Goal: Task Accomplishment & Management: Complete application form

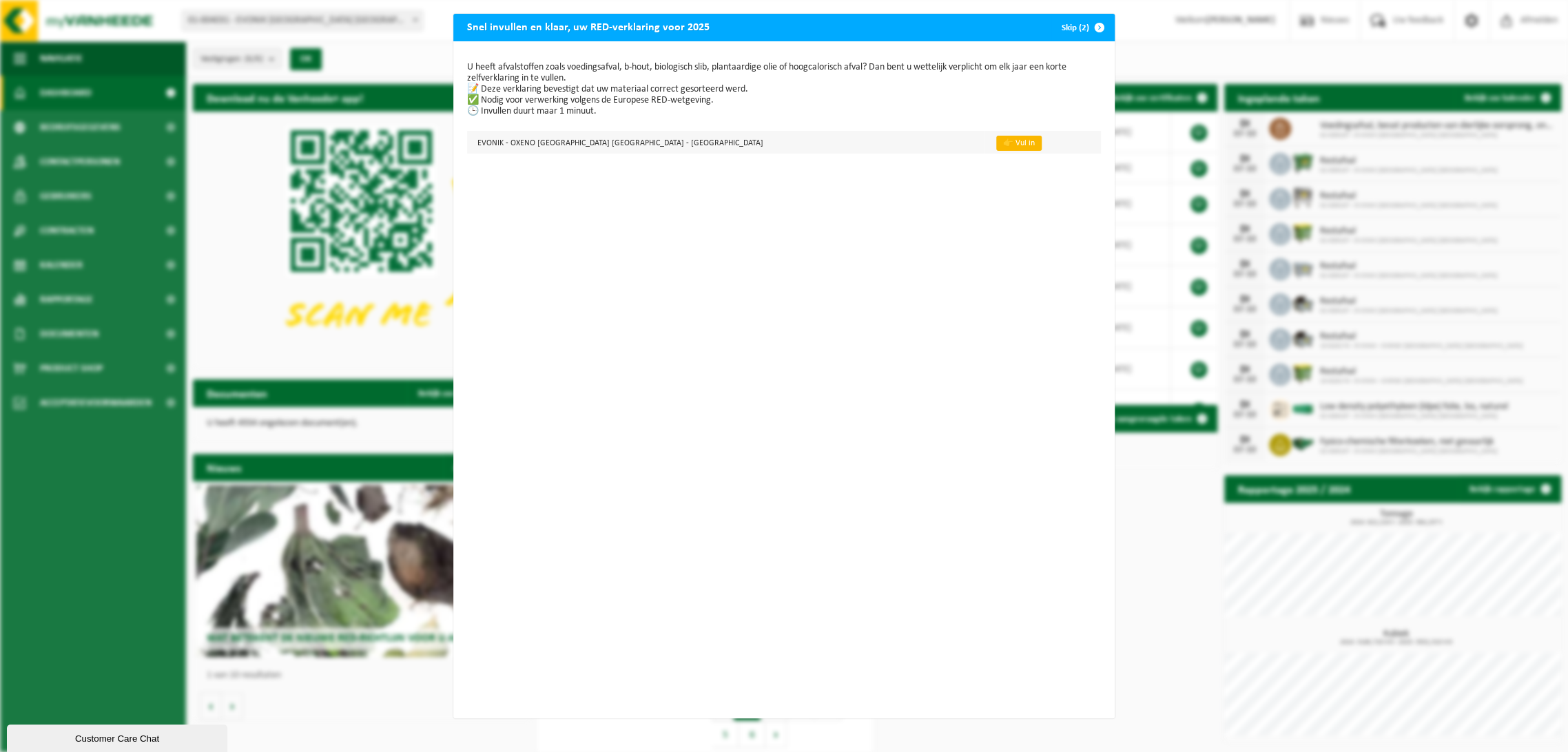
click at [996, 145] on link "👉 Vul in" at bounding box center [1019, 143] width 46 height 15
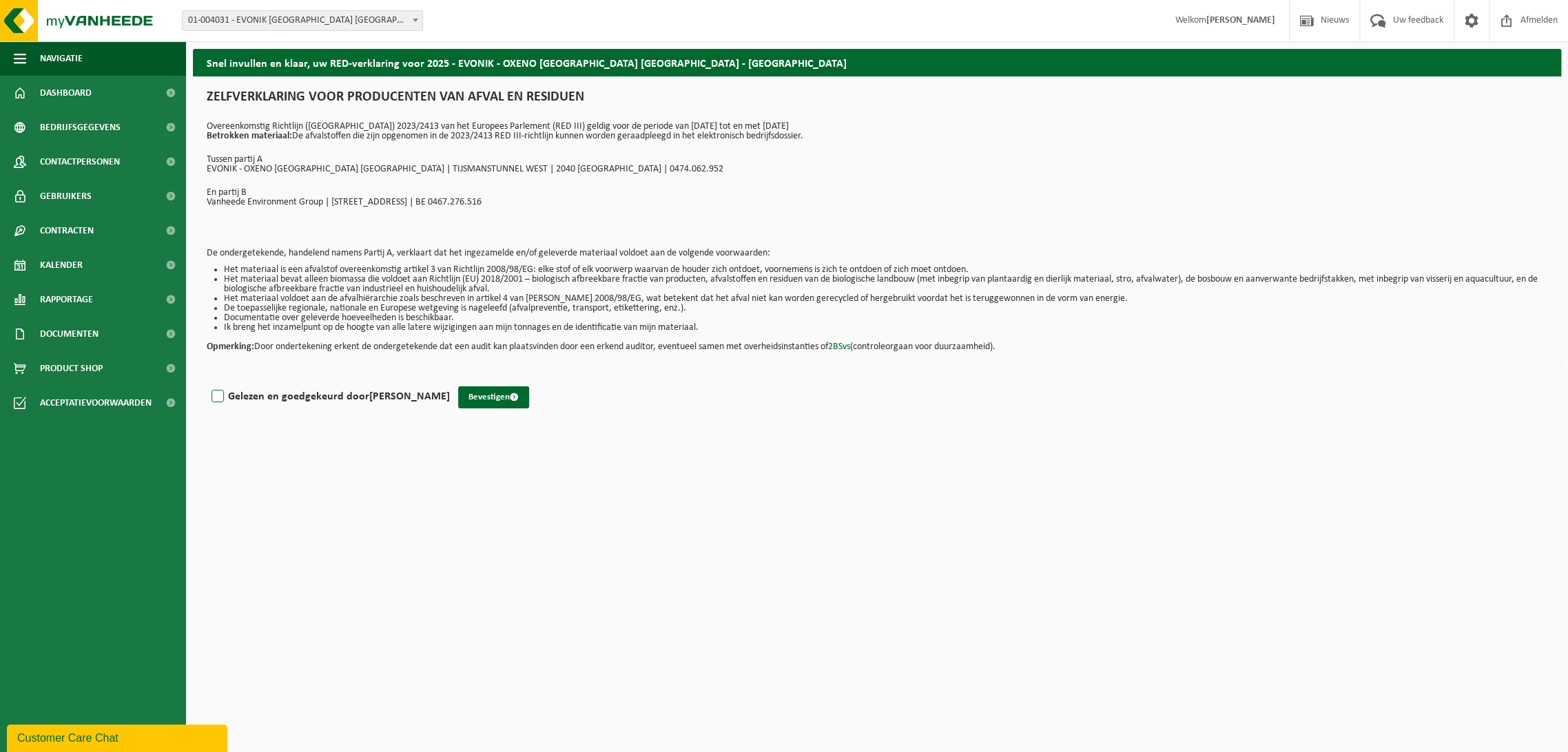
click at [347, 403] on label "Gelezen en goedgekeurd door MURIELLE ROELS" at bounding box center [329, 397] width 241 height 21
click at [450, 380] on input "Gelezen en goedgekeurd door MURIELLE ROELS" at bounding box center [450, 379] width 1 height 1
checkbox input "true"
click at [485, 397] on button "Bevestigen" at bounding box center [493, 398] width 71 height 22
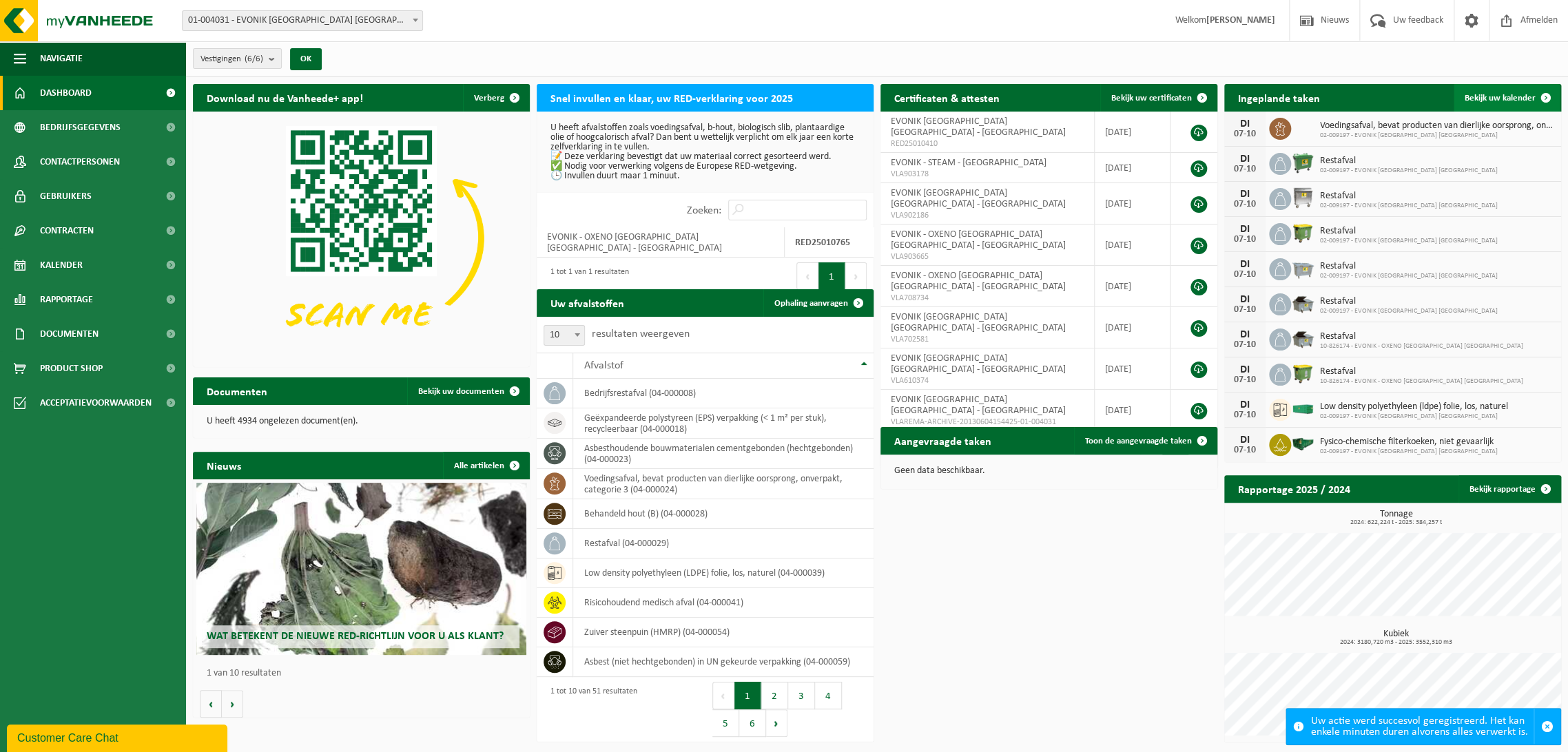
click at [1516, 95] on span "Bekijk uw kalender" at bounding box center [1500, 98] width 71 height 9
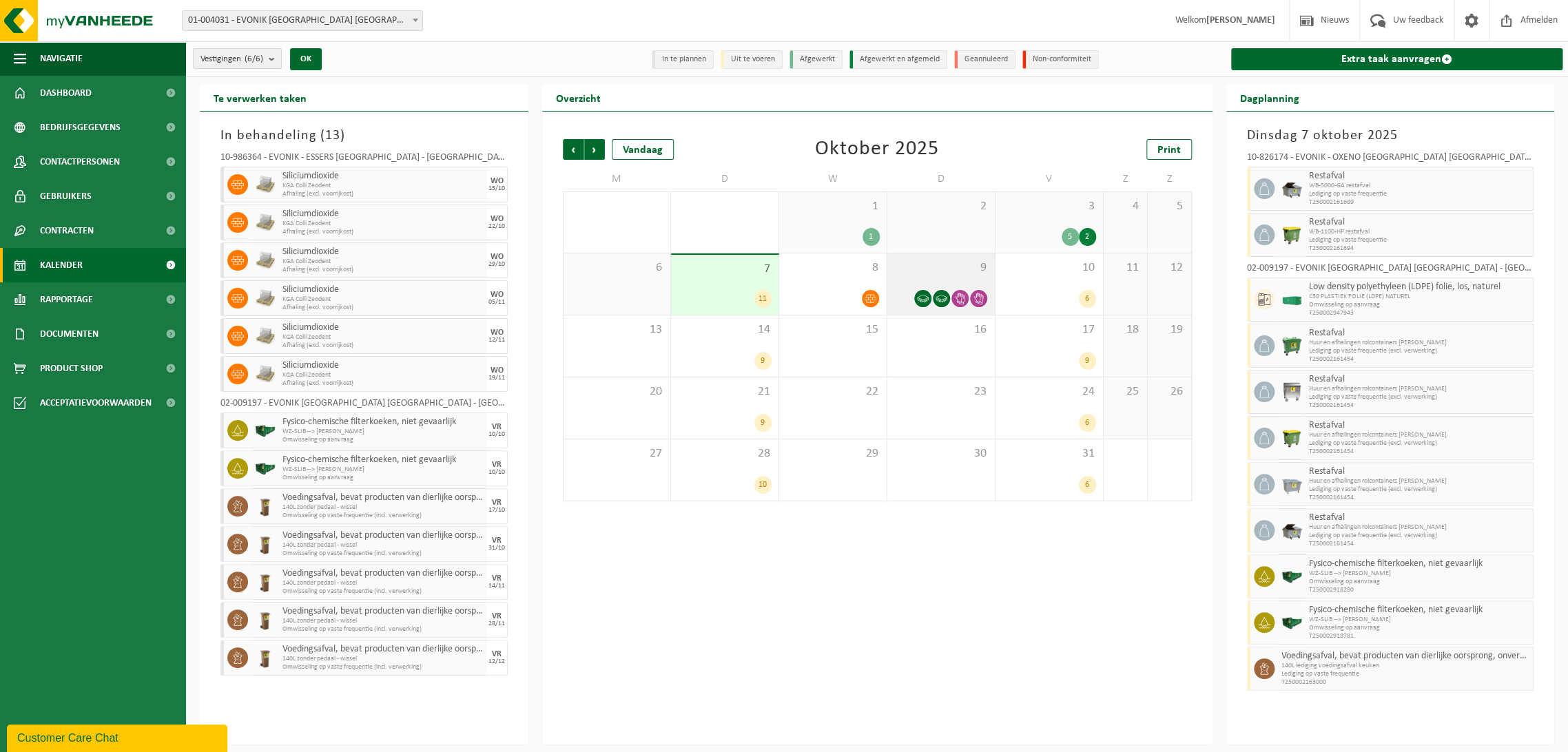
click at [912, 275] on div "9" at bounding box center [941, 284] width 107 height 62
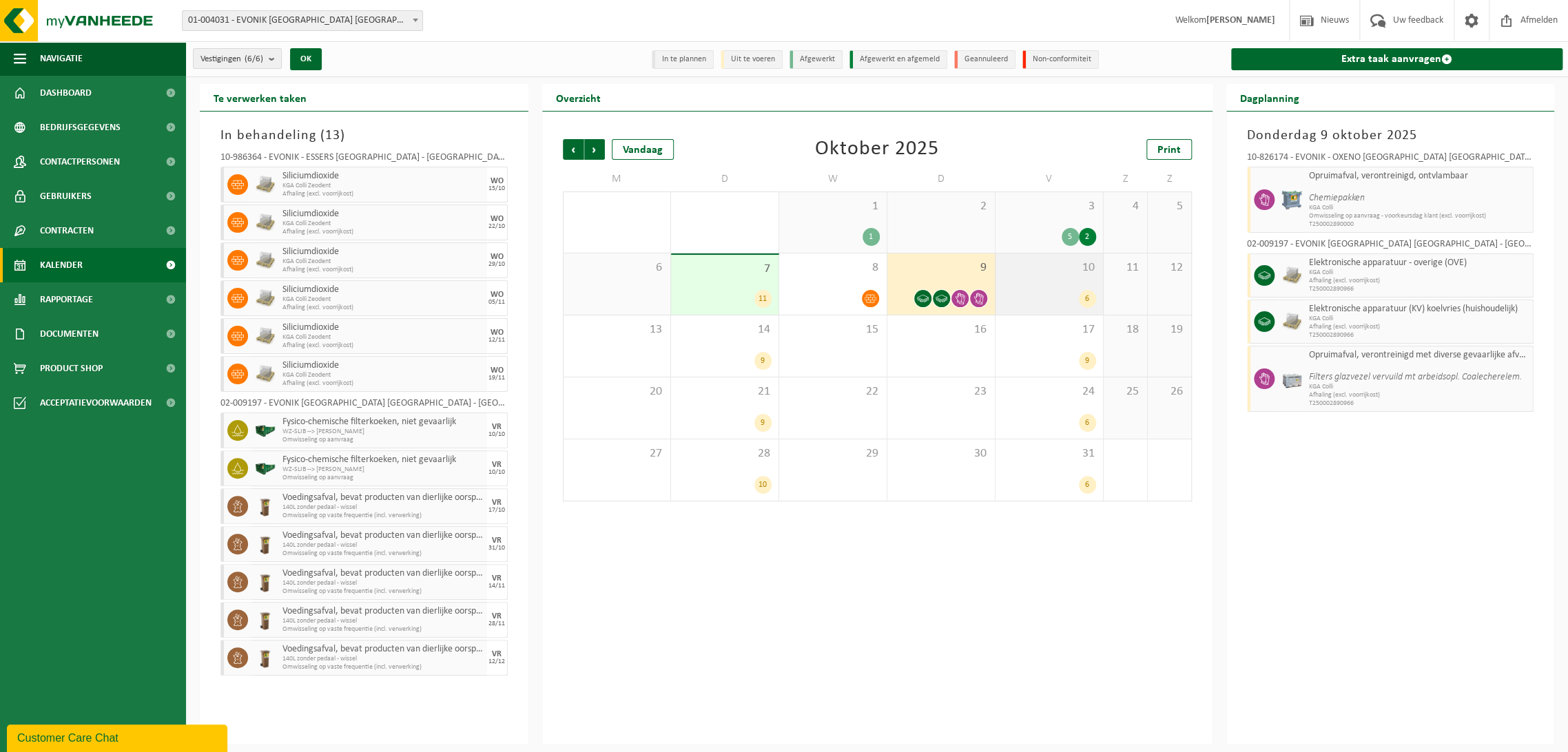
click at [1021, 268] on span "10" at bounding box center [1049, 268] width 93 height 15
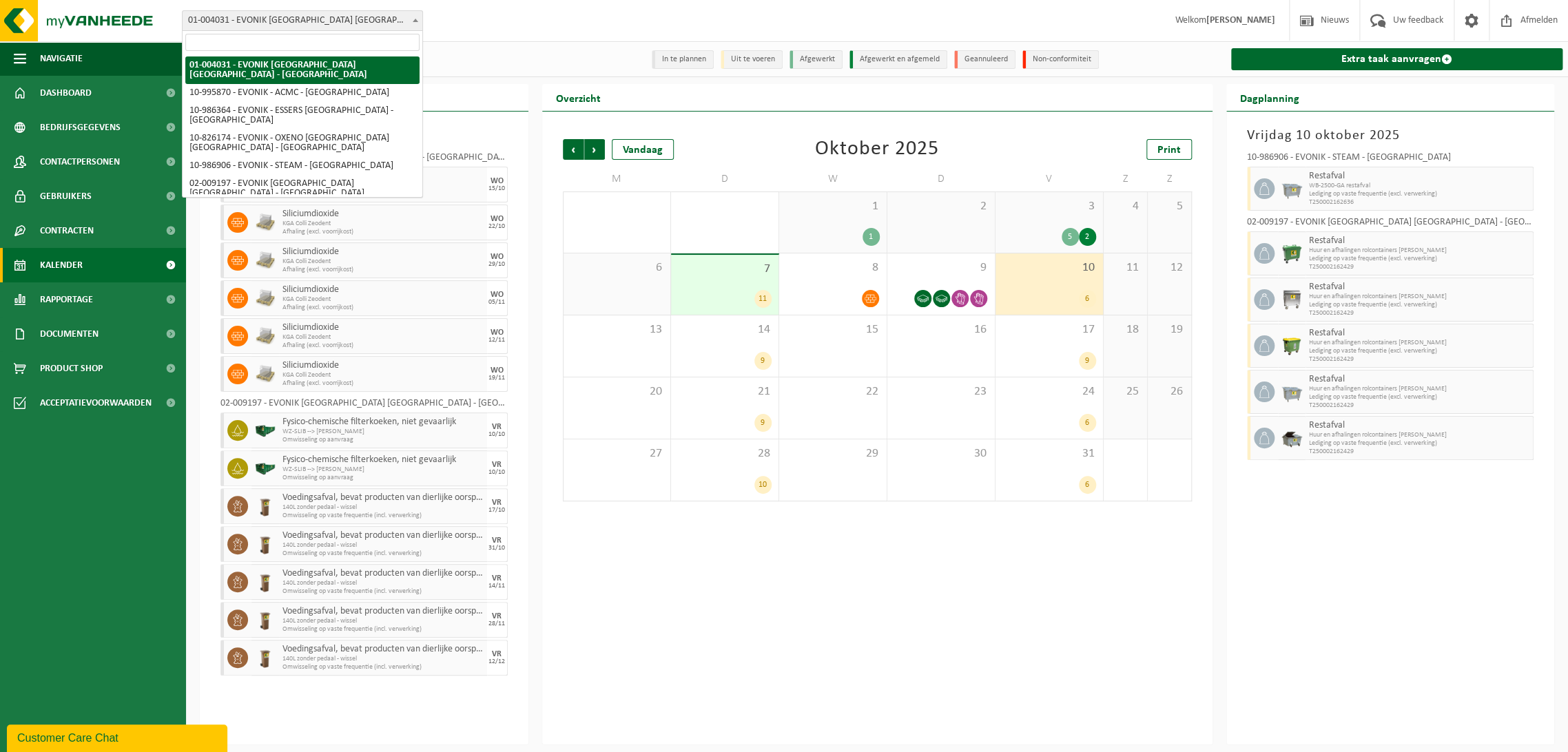
click at [371, 17] on span "01-004031 - EVONIK [GEOGRAPHIC_DATA] [GEOGRAPHIC_DATA] - [GEOGRAPHIC_DATA]" at bounding box center [302, 21] width 240 height 19
select select "172468"
